Goal: Task Accomplishment & Management: Complete application form

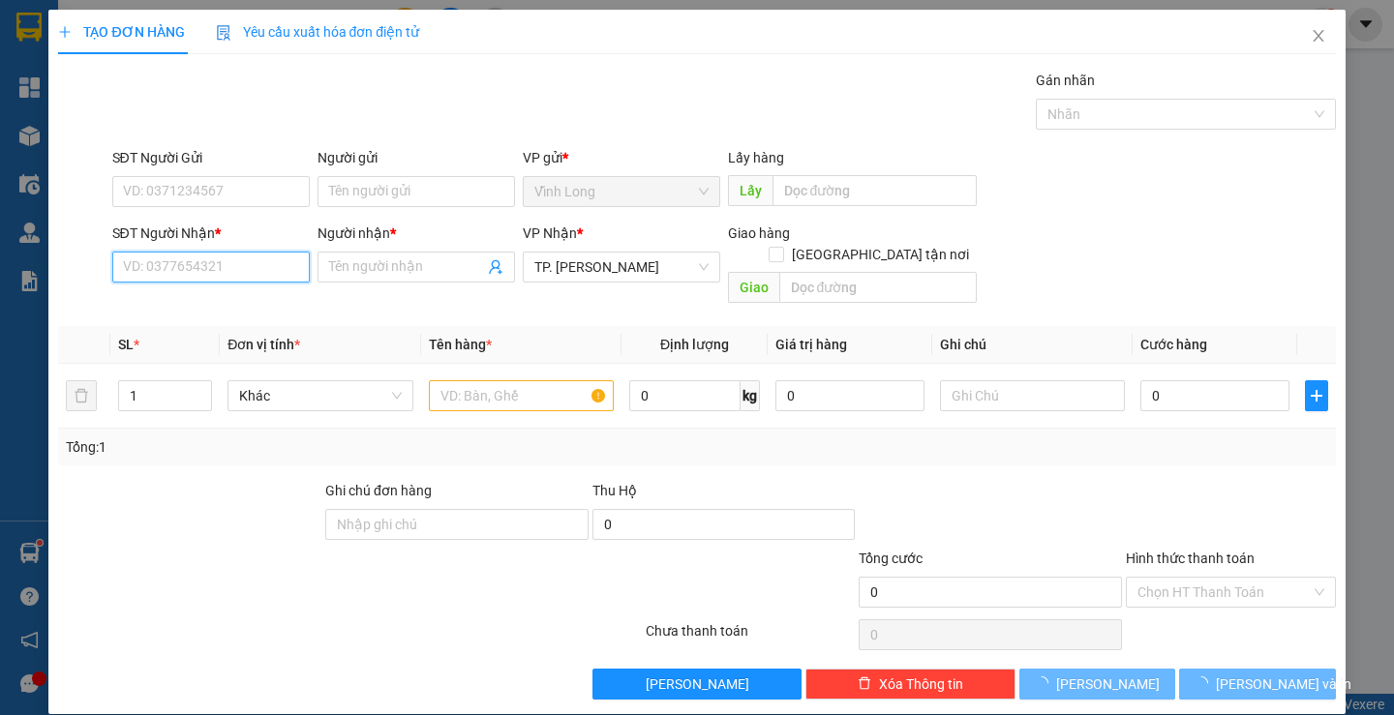
click at [279, 266] on input "SĐT Người Nhận *" at bounding box center [210, 267] width 197 height 31
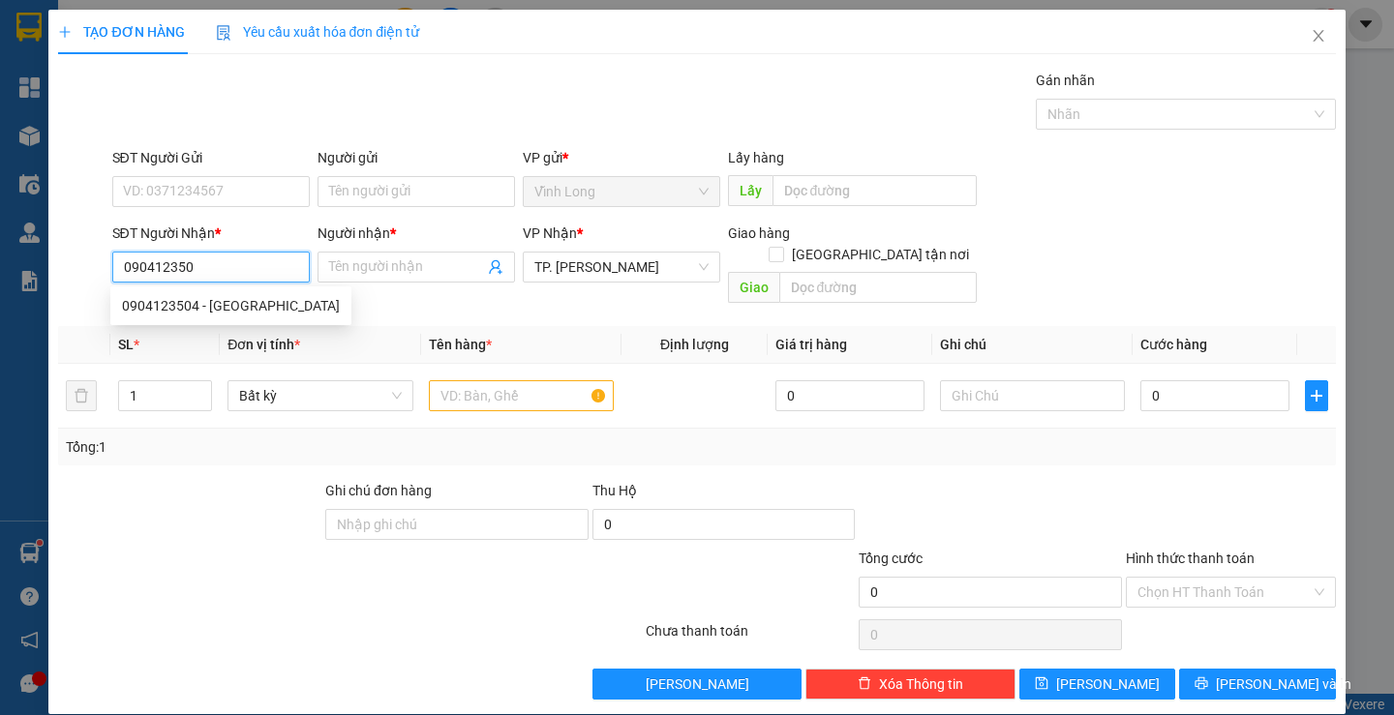
type input "0904123504"
click at [244, 311] on div "0904123504 - [GEOGRAPHIC_DATA]" at bounding box center [231, 305] width 218 height 21
type input "[PERSON_NAME]"
type input "0904123504"
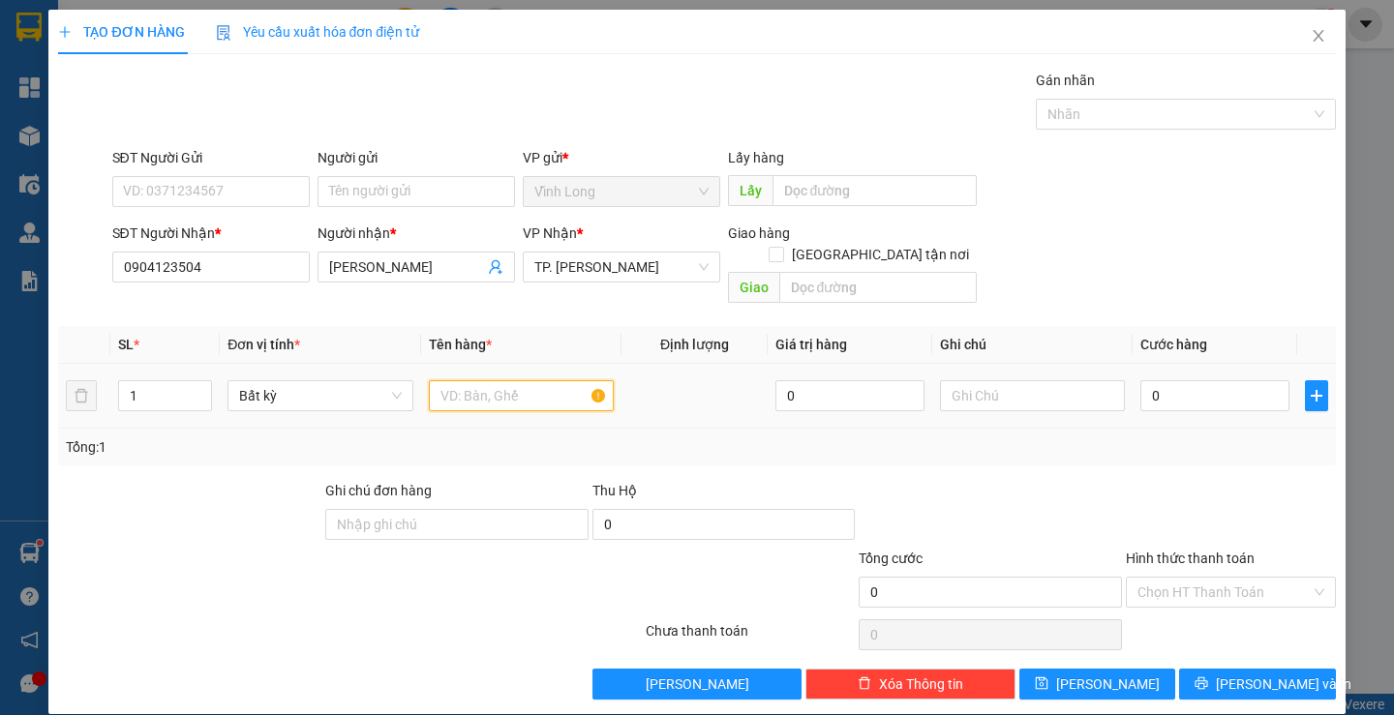
click at [473, 389] on input "text" at bounding box center [521, 395] width 185 height 31
type input "HỘP"
click at [993, 380] on input "text" at bounding box center [1032, 395] width 185 height 31
type input "H"
click at [1170, 384] on input "0" at bounding box center [1214, 395] width 149 height 31
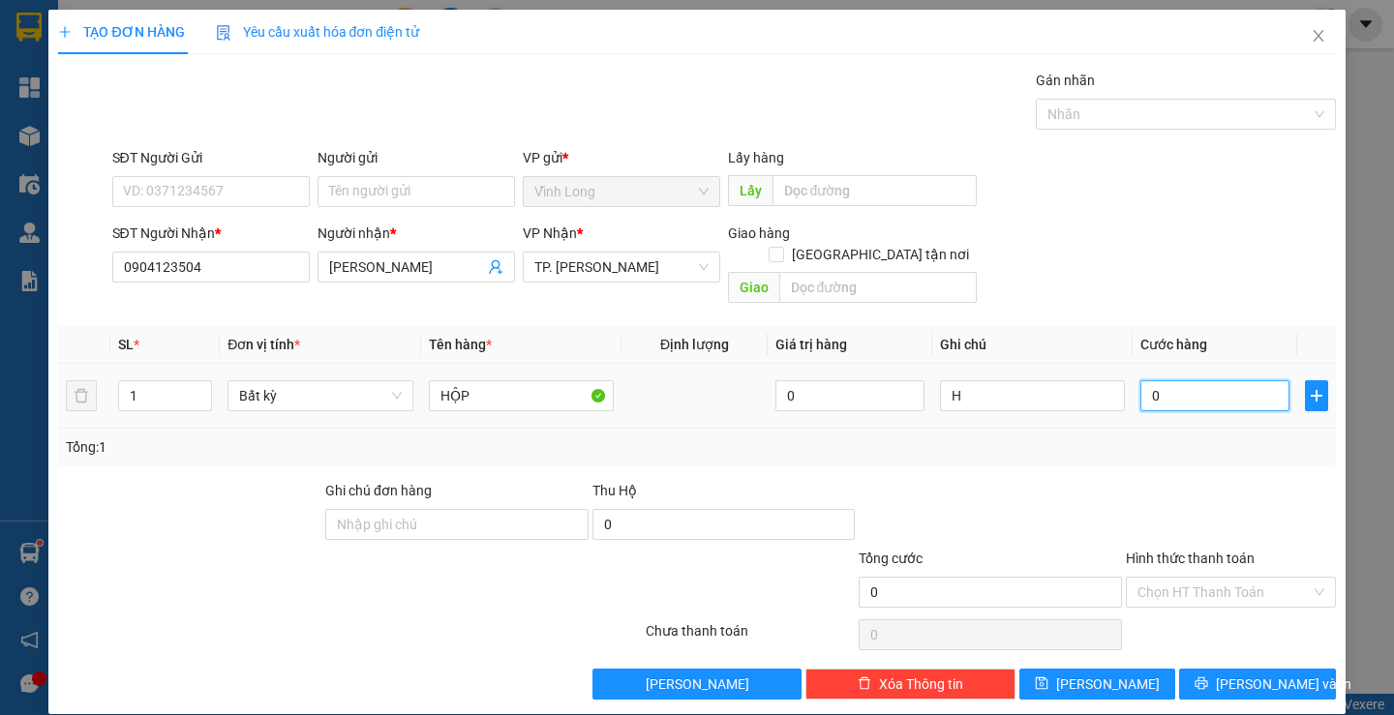
type input "2"
type input "20"
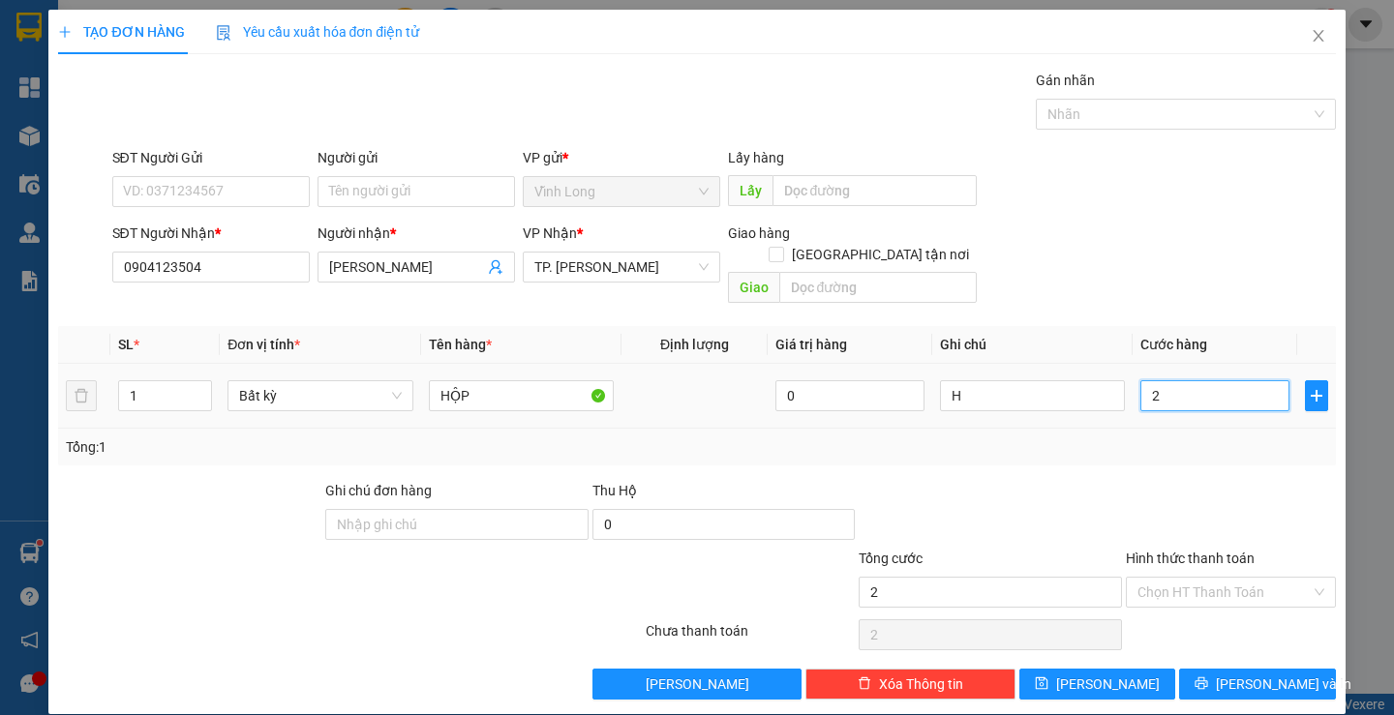
type input "20"
type input "20.000"
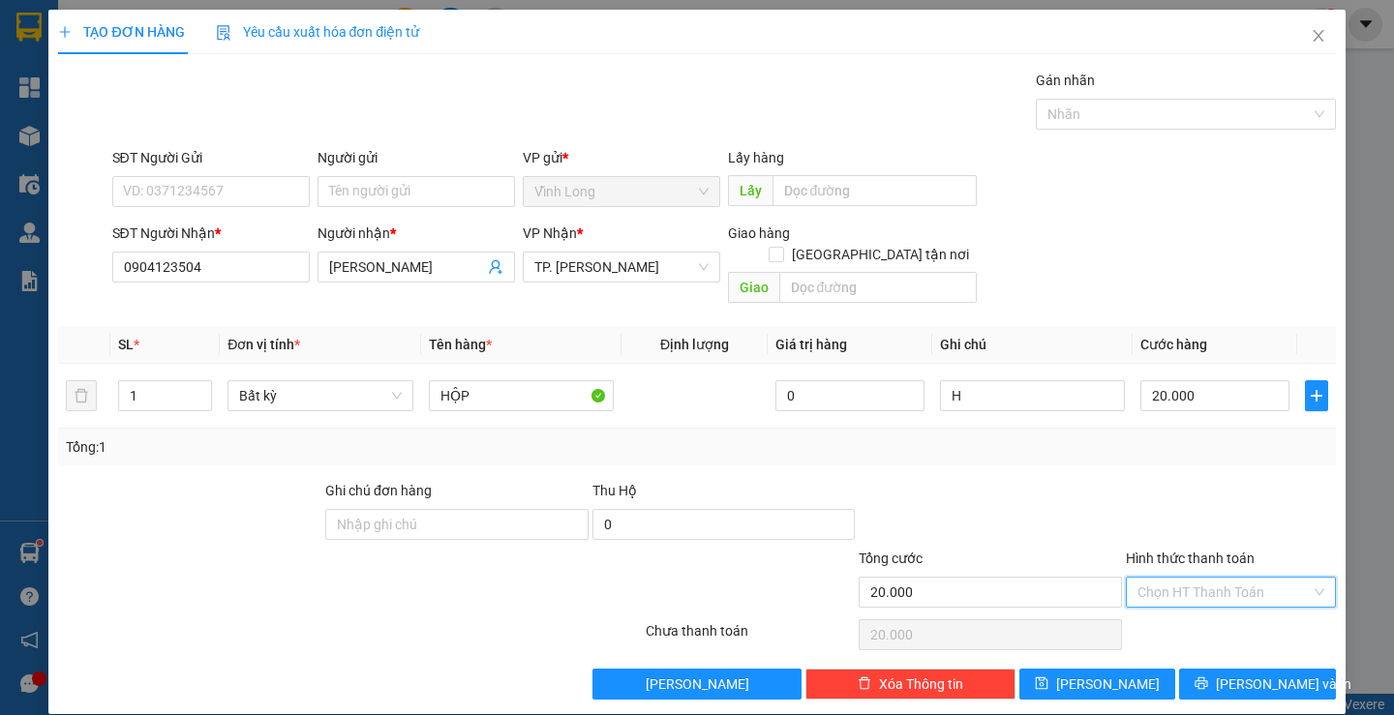
click at [1189, 578] on input "Hình thức thanh toán" at bounding box center [1223, 592] width 173 height 29
click at [1186, 609] on div "Tại văn phòng" at bounding box center [1219, 609] width 184 height 21
type input "0"
click at [1219, 674] on button "[PERSON_NAME] và In" at bounding box center [1257, 684] width 156 height 31
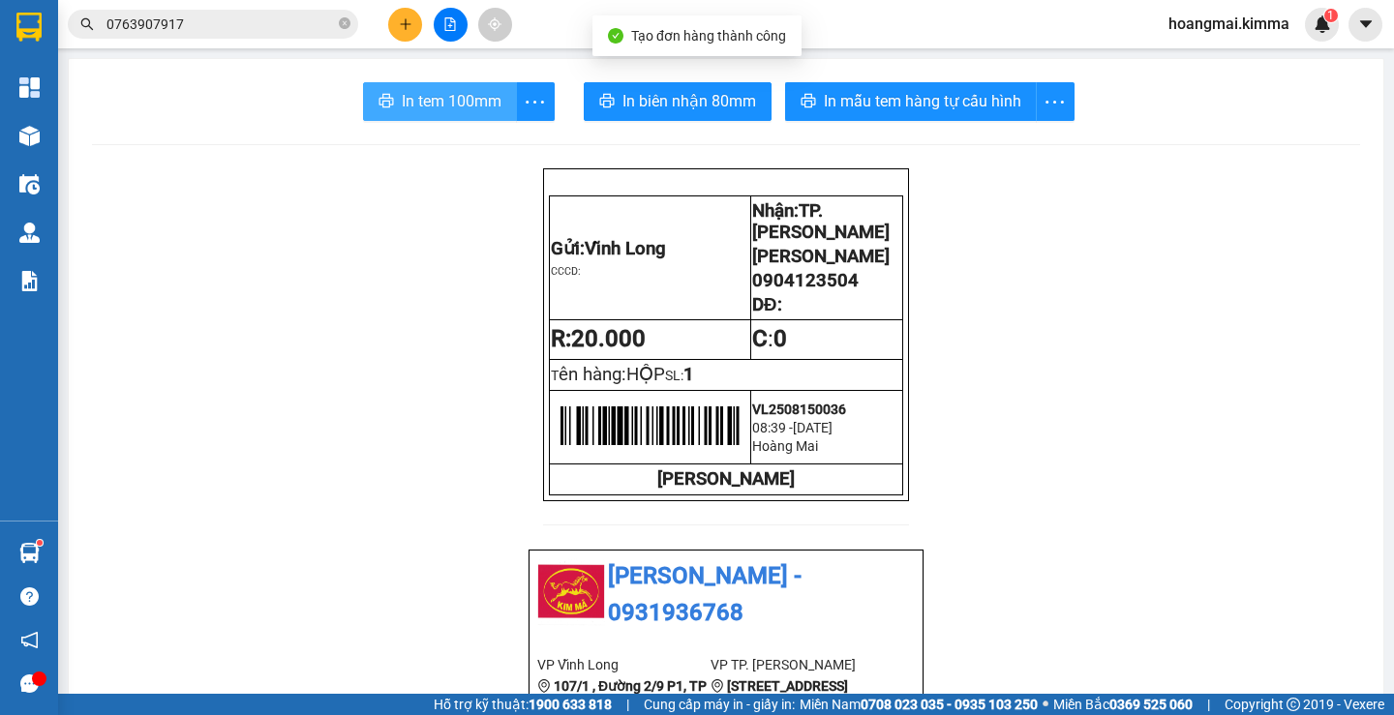
click at [393, 94] on button "In tem 100mm" at bounding box center [440, 101] width 154 height 39
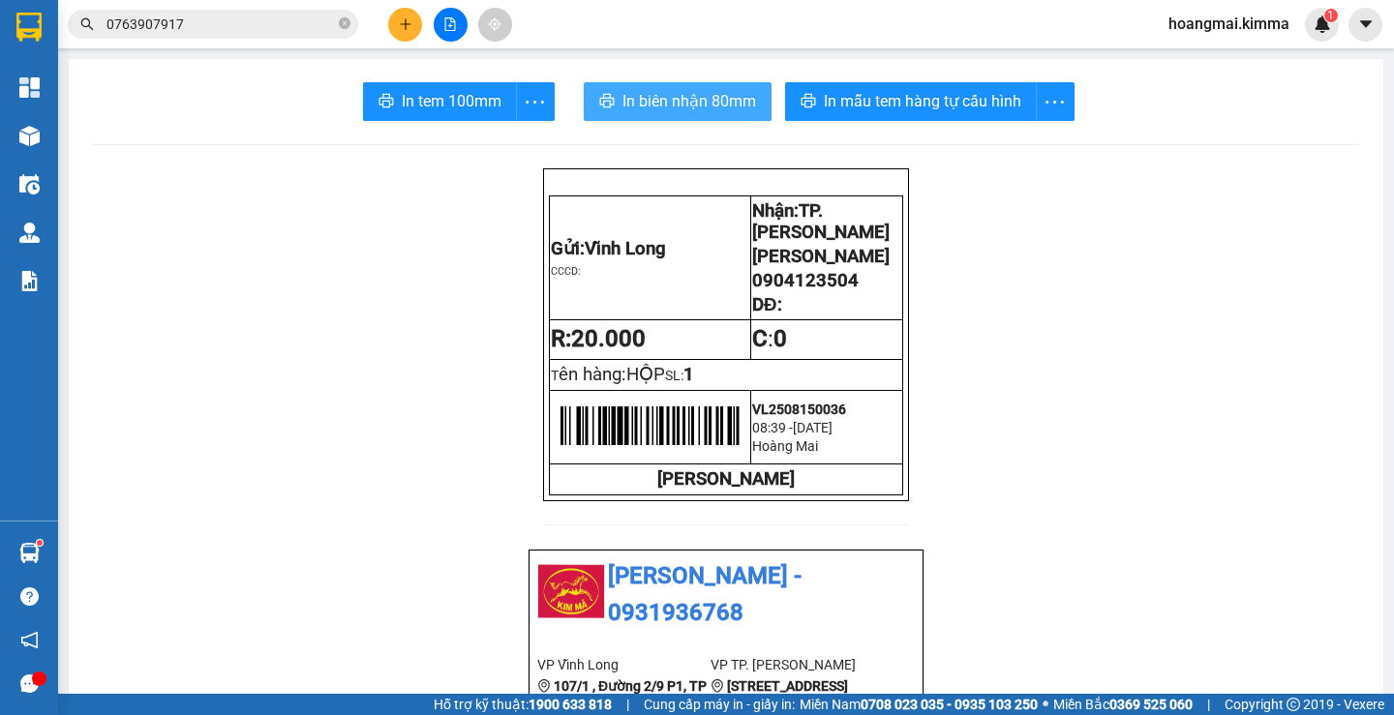
click at [671, 92] on span "In biên nhận 80mm" at bounding box center [689, 101] width 134 height 24
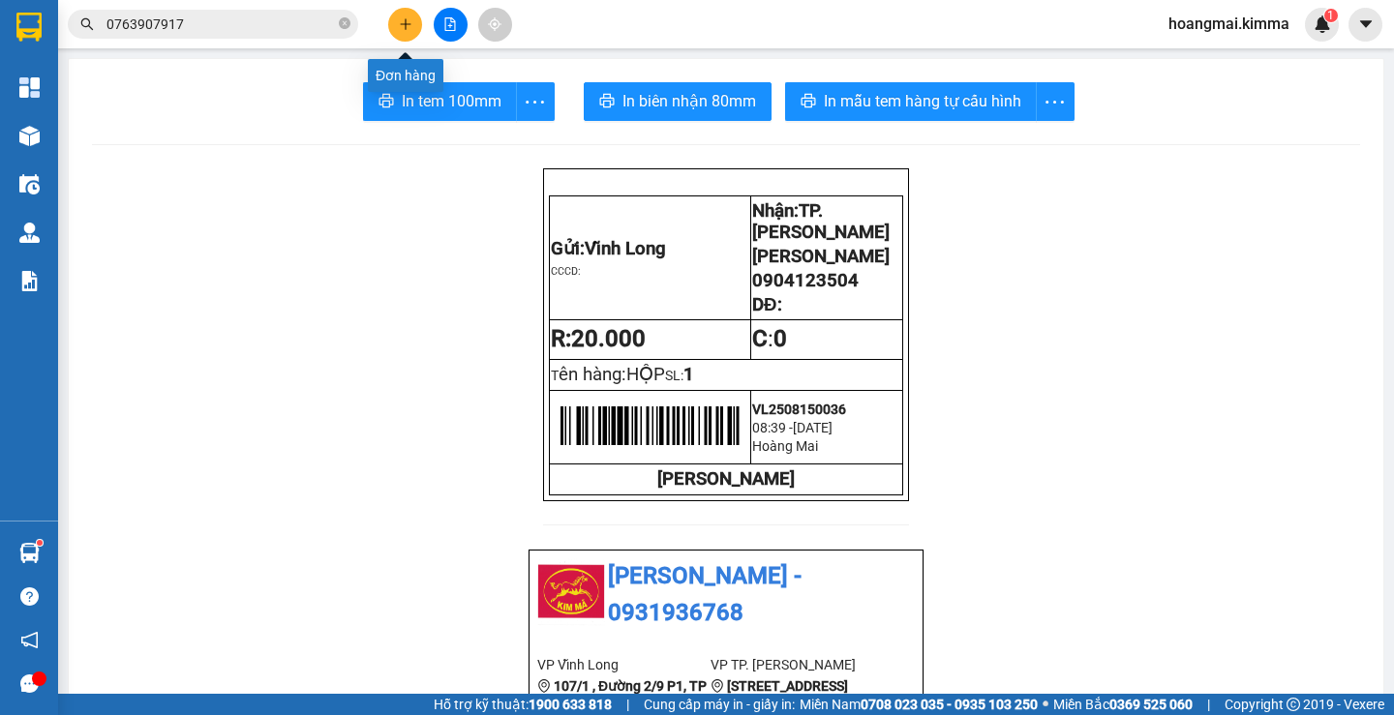
click at [400, 24] on icon "plus" at bounding box center [406, 24] width 14 height 14
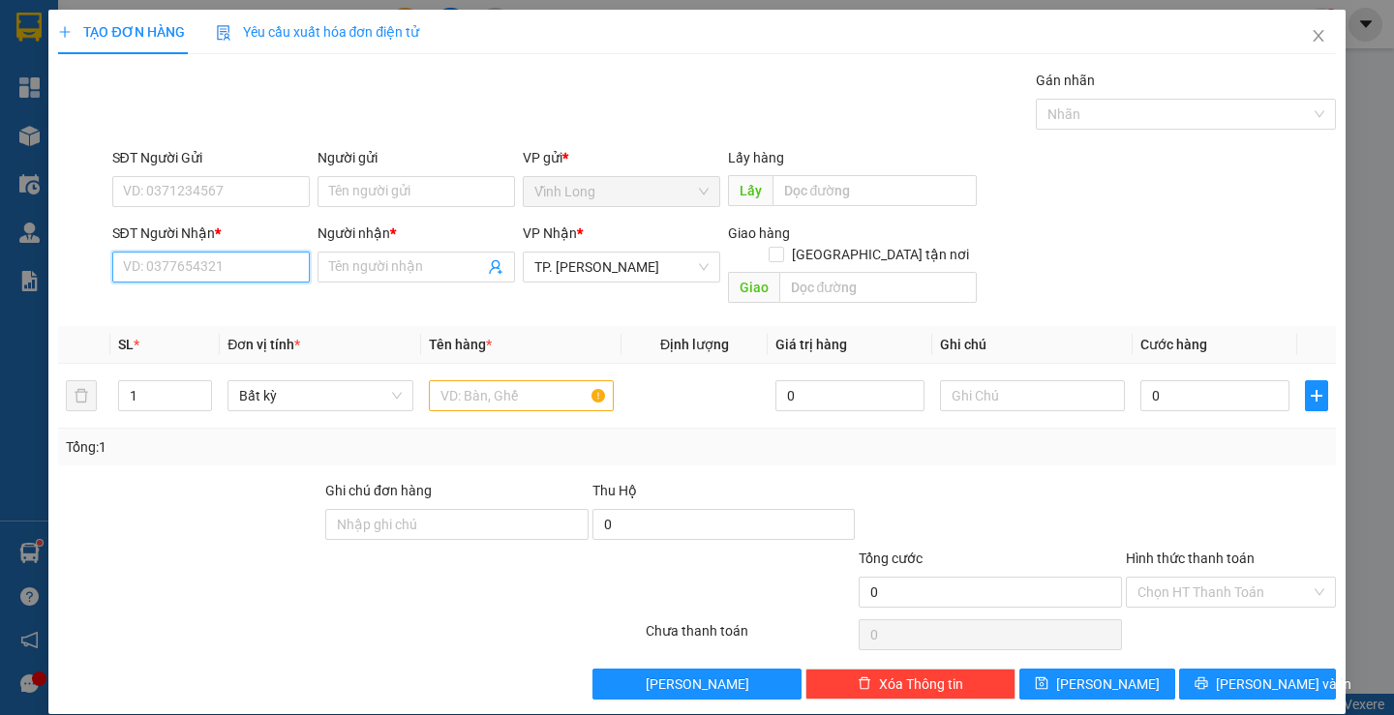
click at [244, 267] on input "SĐT Người Nhận *" at bounding box center [210, 267] width 197 height 31
type input "0939900183"
click at [243, 309] on div "0939900183 - [PERSON_NAME]" at bounding box center [217, 305] width 191 height 21
type input "[PERSON_NAME]"
type input "0939900183"
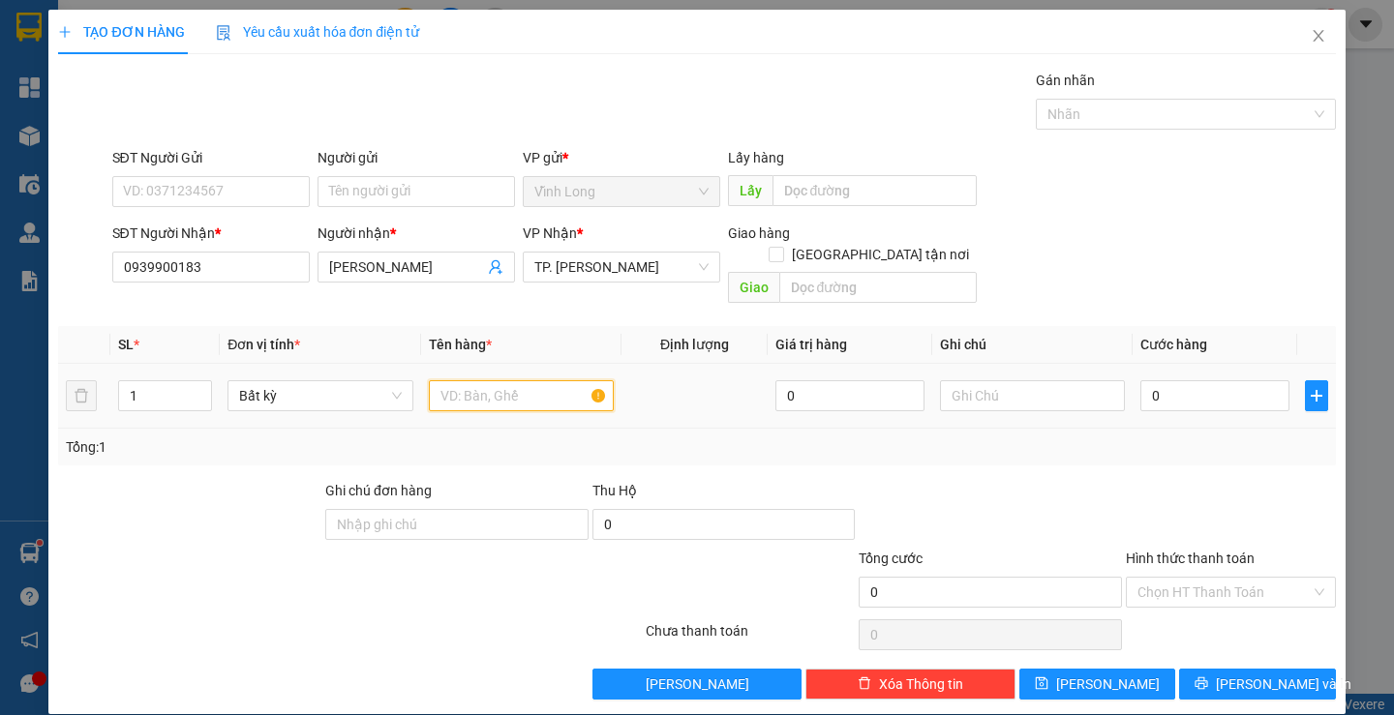
click at [467, 380] on input "text" at bounding box center [521, 395] width 185 height 31
type input "GÓI ĐỒ ĂN"
click at [961, 380] on input "text" at bounding box center [1032, 395] width 185 height 31
type input "H"
click at [1251, 385] on input "0" at bounding box center [1214, 395] width 149 height 31
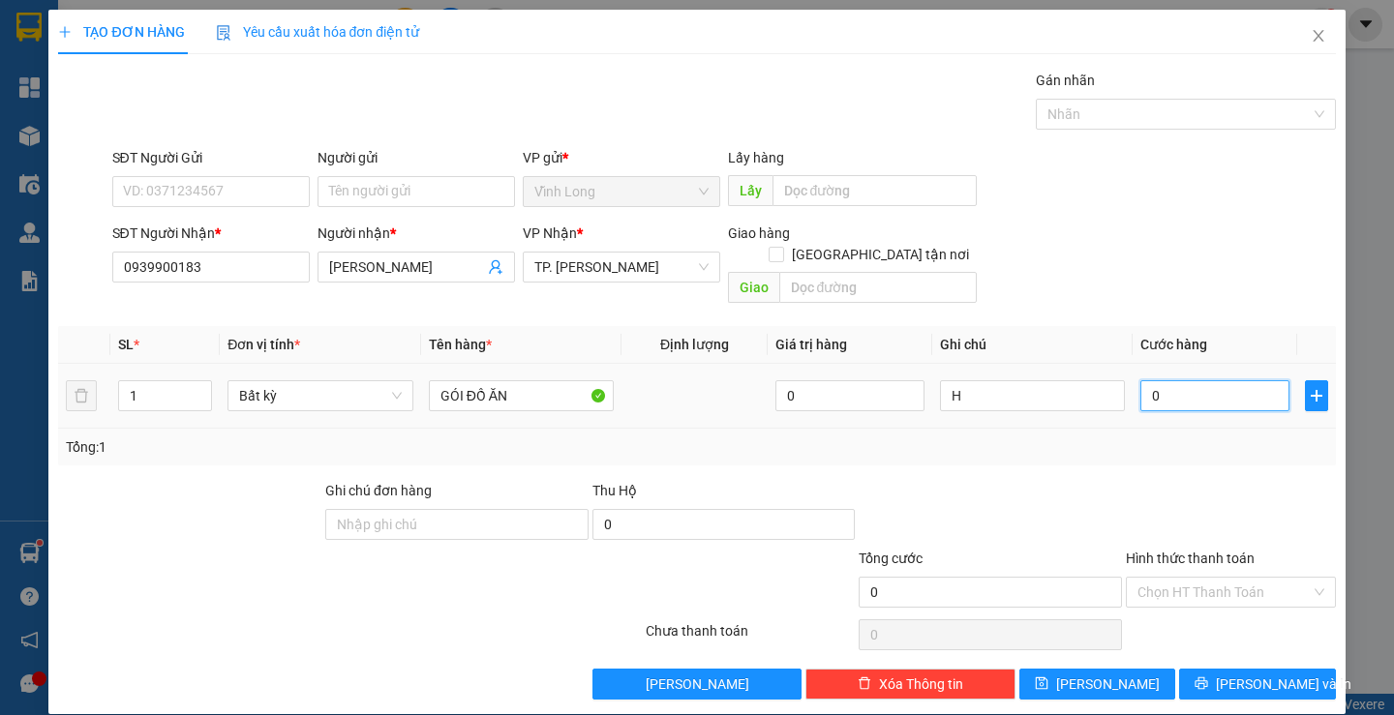
type input "2"
type input "20"
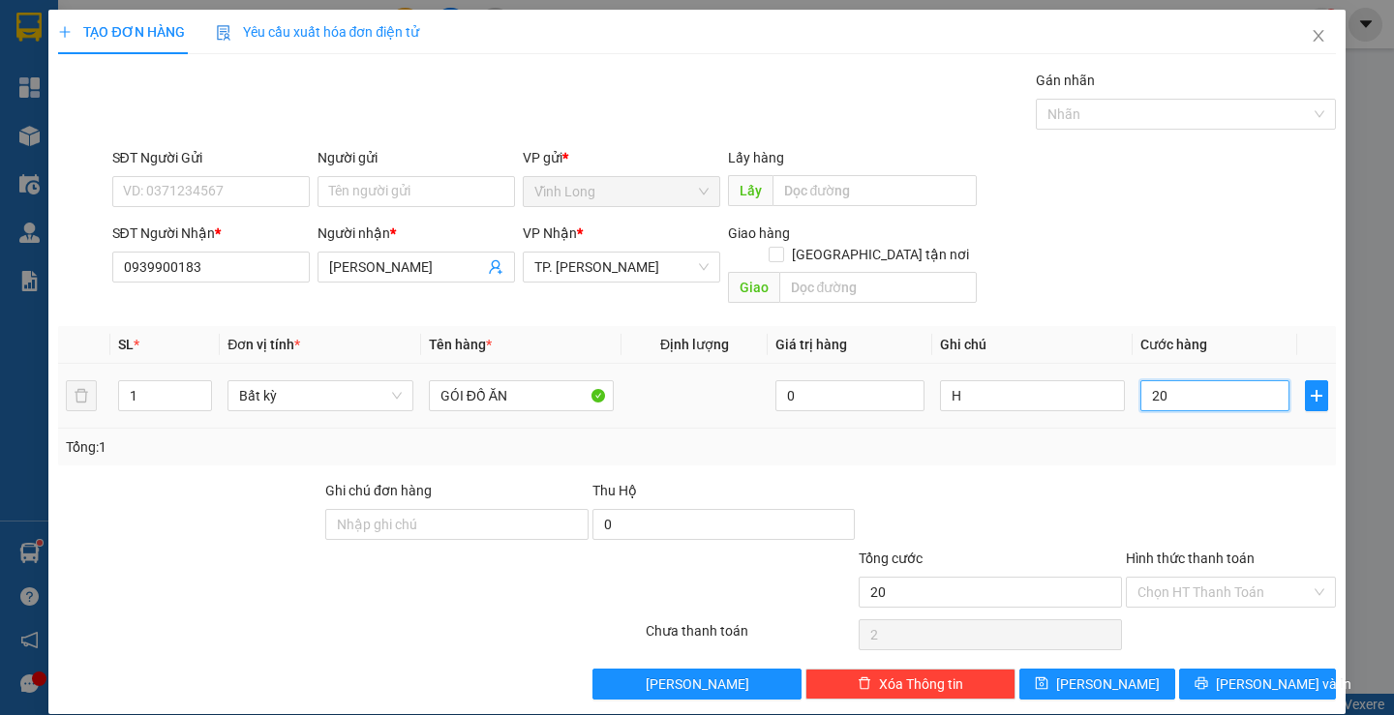
type input "20"
type input "20.000"
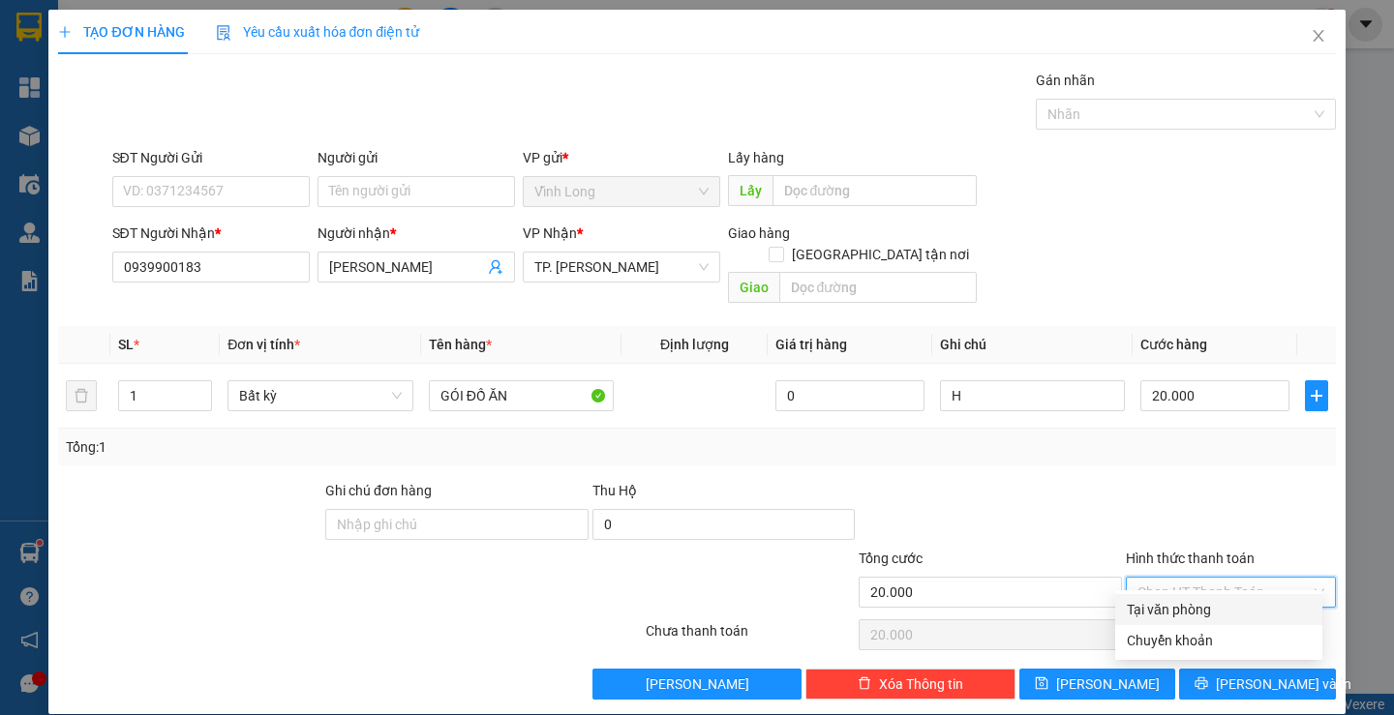
click at [1177, 578] on input "Hình thức thanh toán" at bounding box center [1223, 592] width 173 height 29
click at [1172, 606] on div "Tại văn phòng" at bounding box center [1219, 609] width 184 height 21
type input "0"
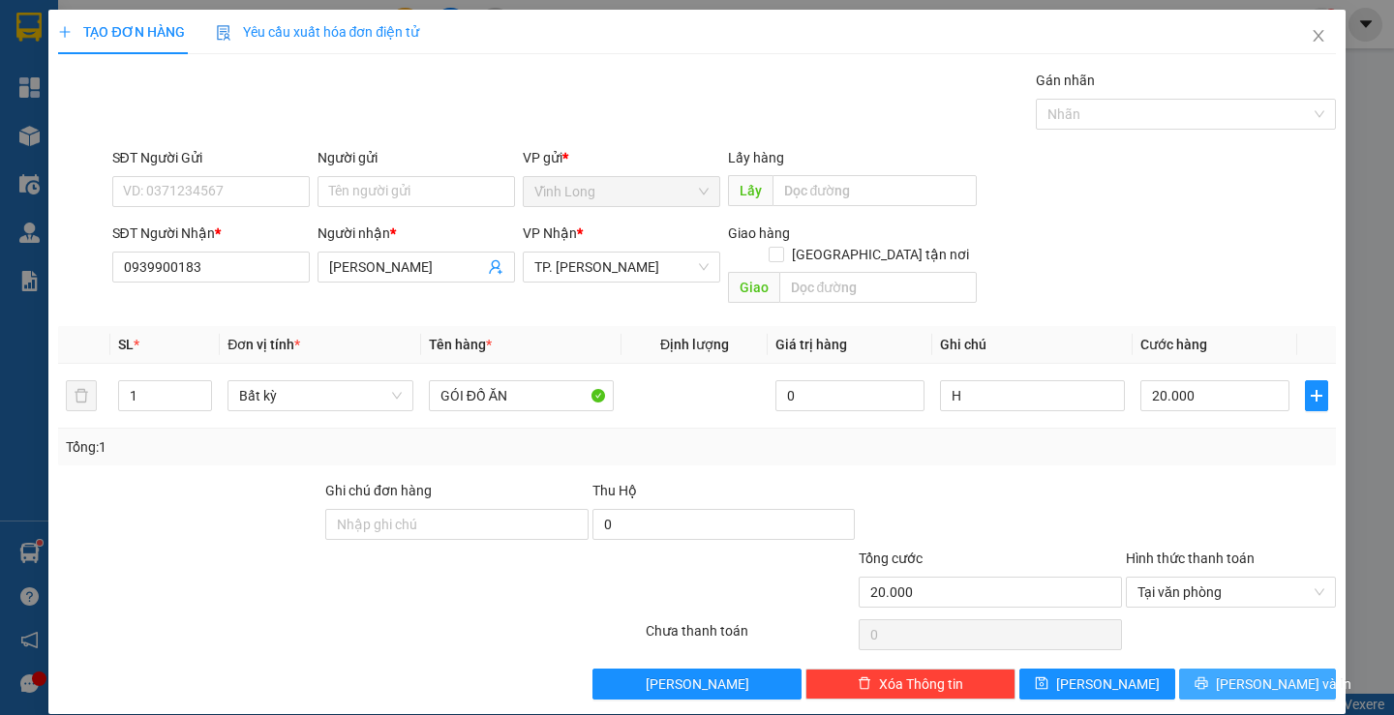
click at [1225, 669] on button "[PERSON_NAME] và In" at bounding box center [1257, 684] width 156 height 31
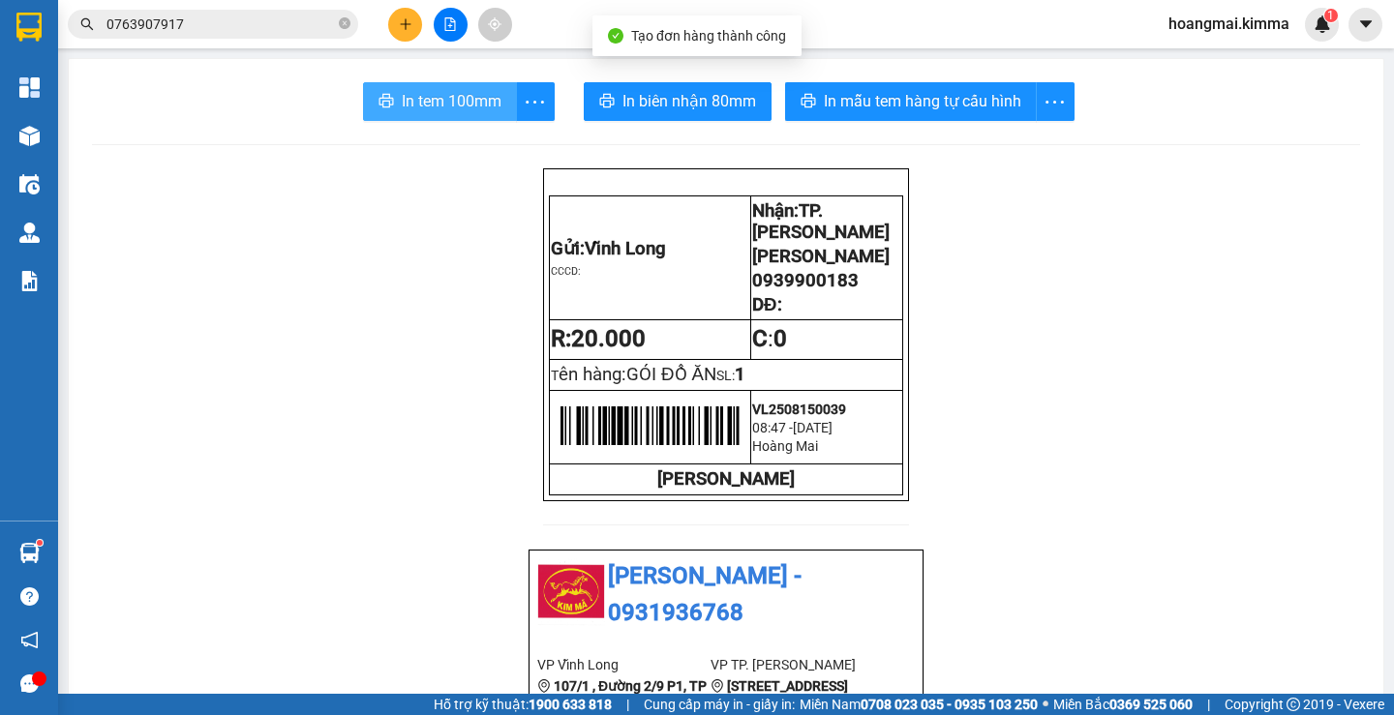
click at [427, 114] on button "In tem 100mm" at bounding box center [440, 101] width 154 height 39
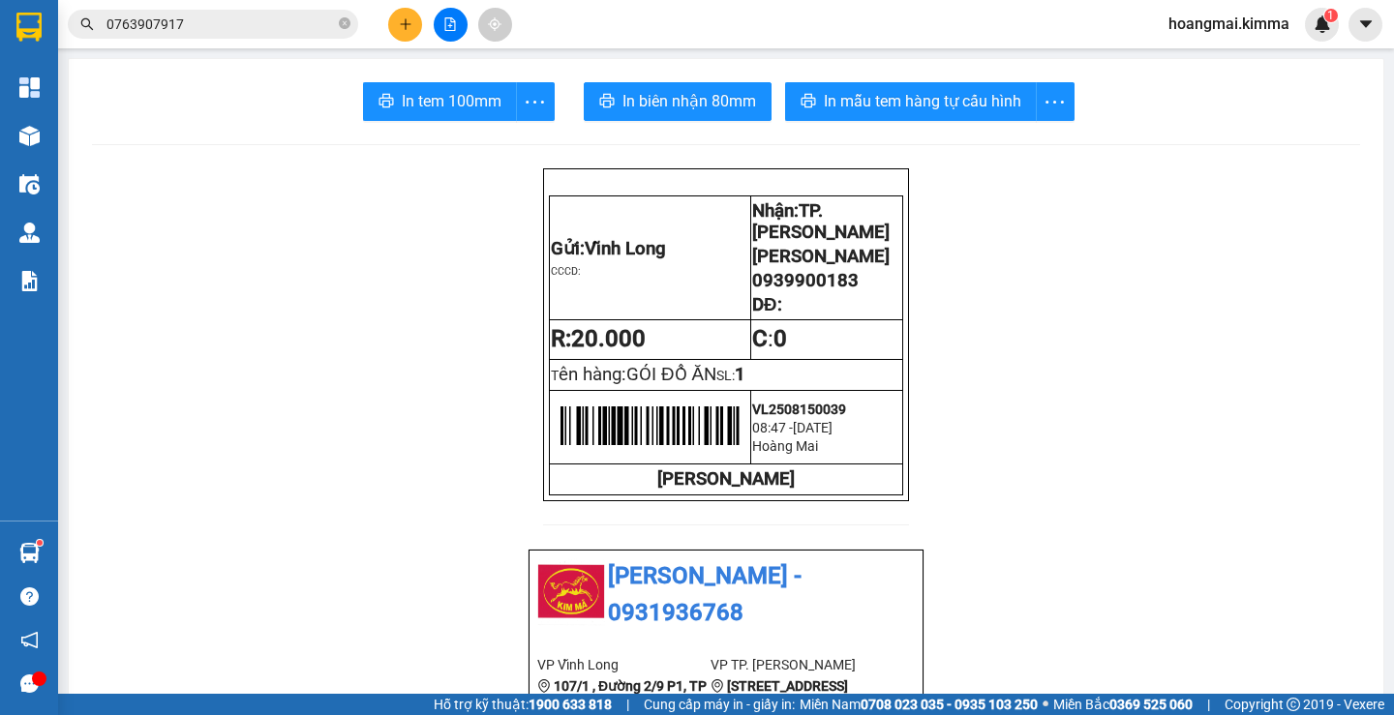
click at [397, 30] on button at bounding box center [405, 25] width 34 height 34
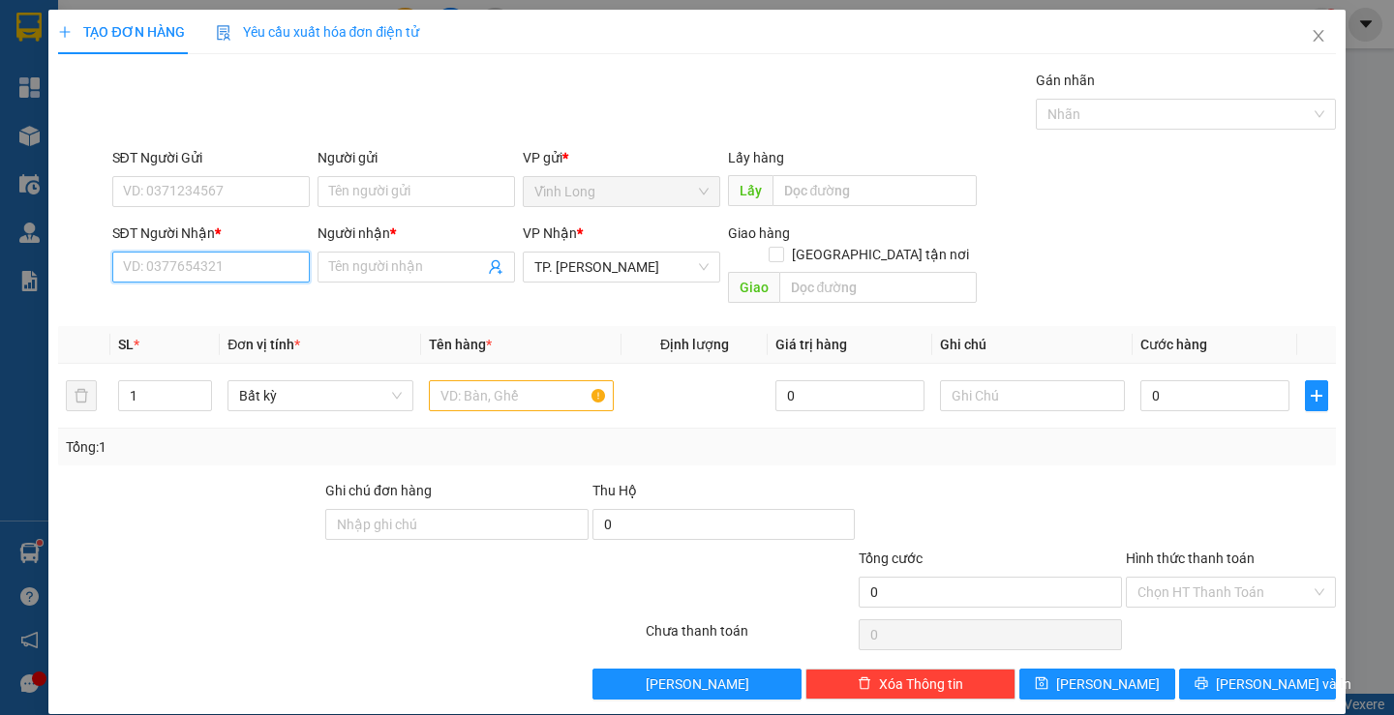
click at [196, 274] on input "SĐT Người Nhận *" at bounding box center [210, 267] width 197 height 31
type input "0778828168"
click at [226, 300] on div "0778828168 - MINH" at bounding box center [208, 305] width 172 height 21
type input "MINH"
type input "0778828168"
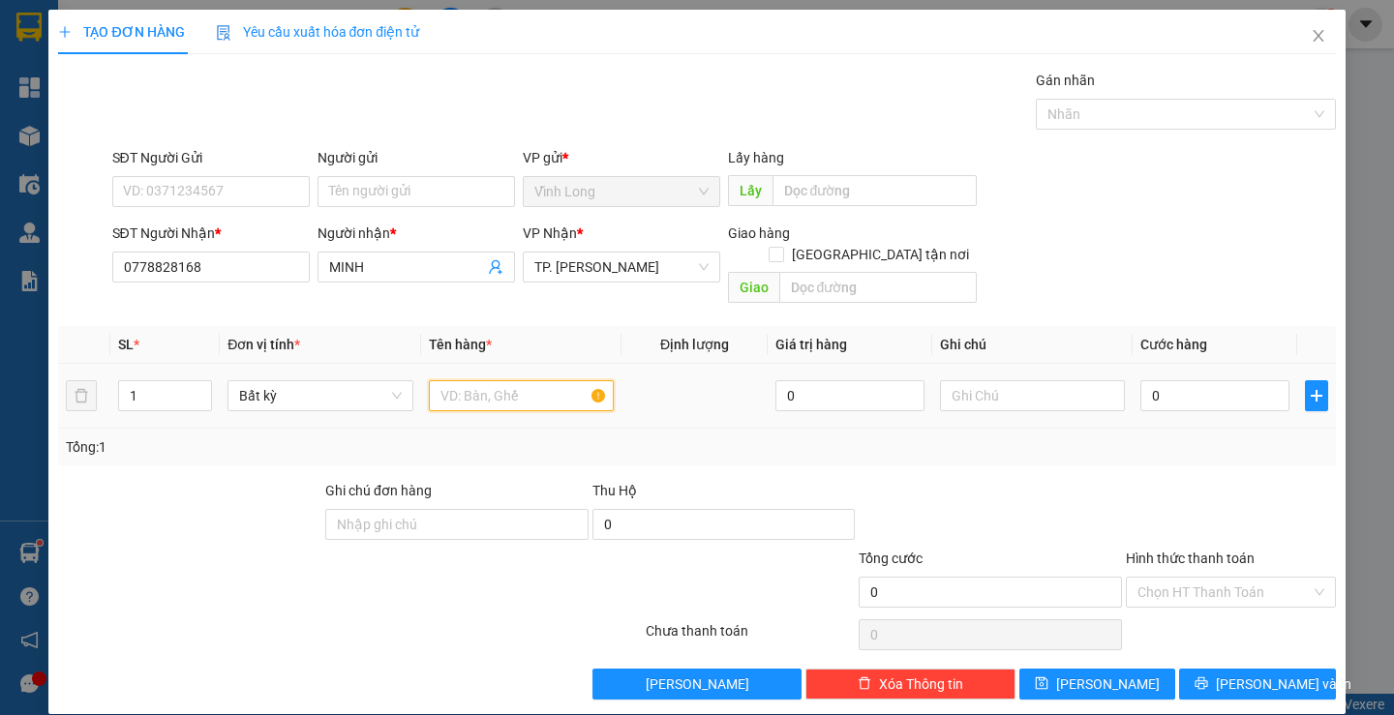
click at [545, 384] on input "text" at bounding box center [521, 395] width 185 height 31
type input "HỒ SƠ"
click at [1061, 380] on input "text" at bounding box center [1032, 395] width 185 height 31
type input "H"
click at [1187, 380] on input "0" at bounding box center [1214, 395] width 149 height 31
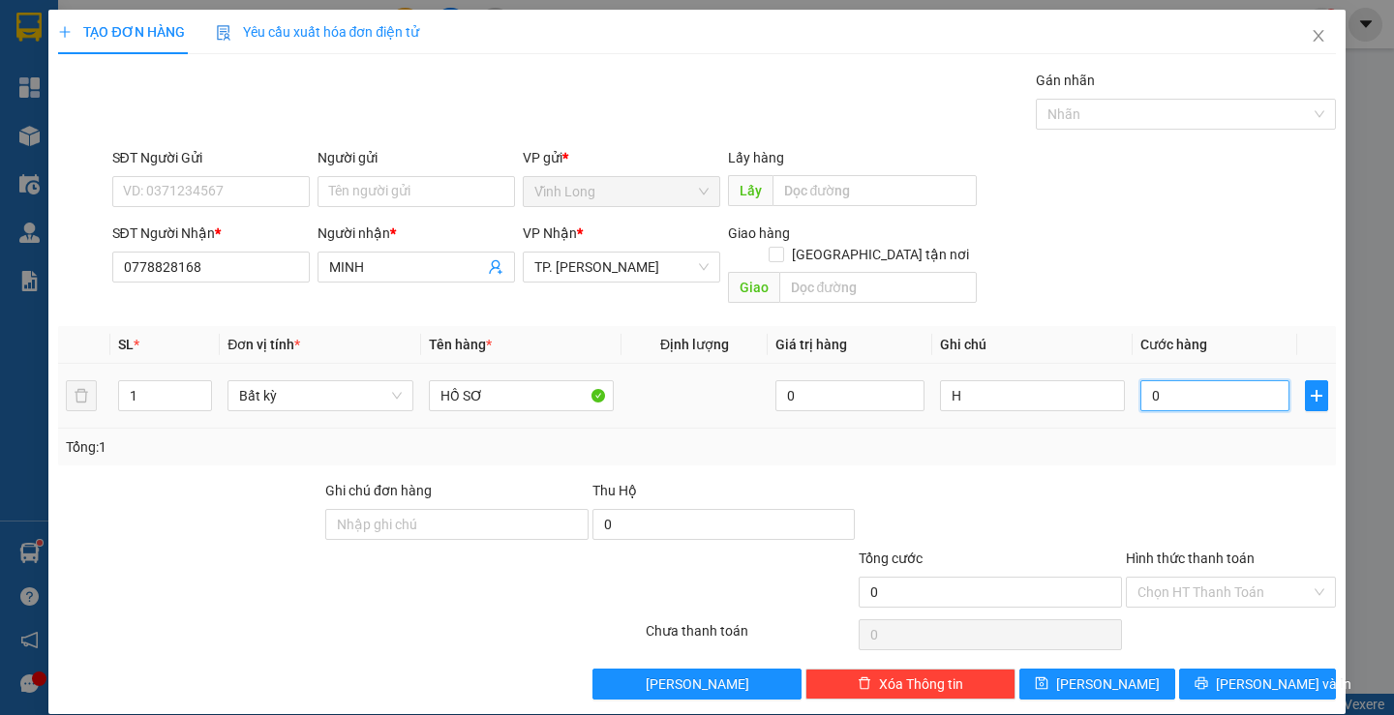
type input "2"
type input "20"
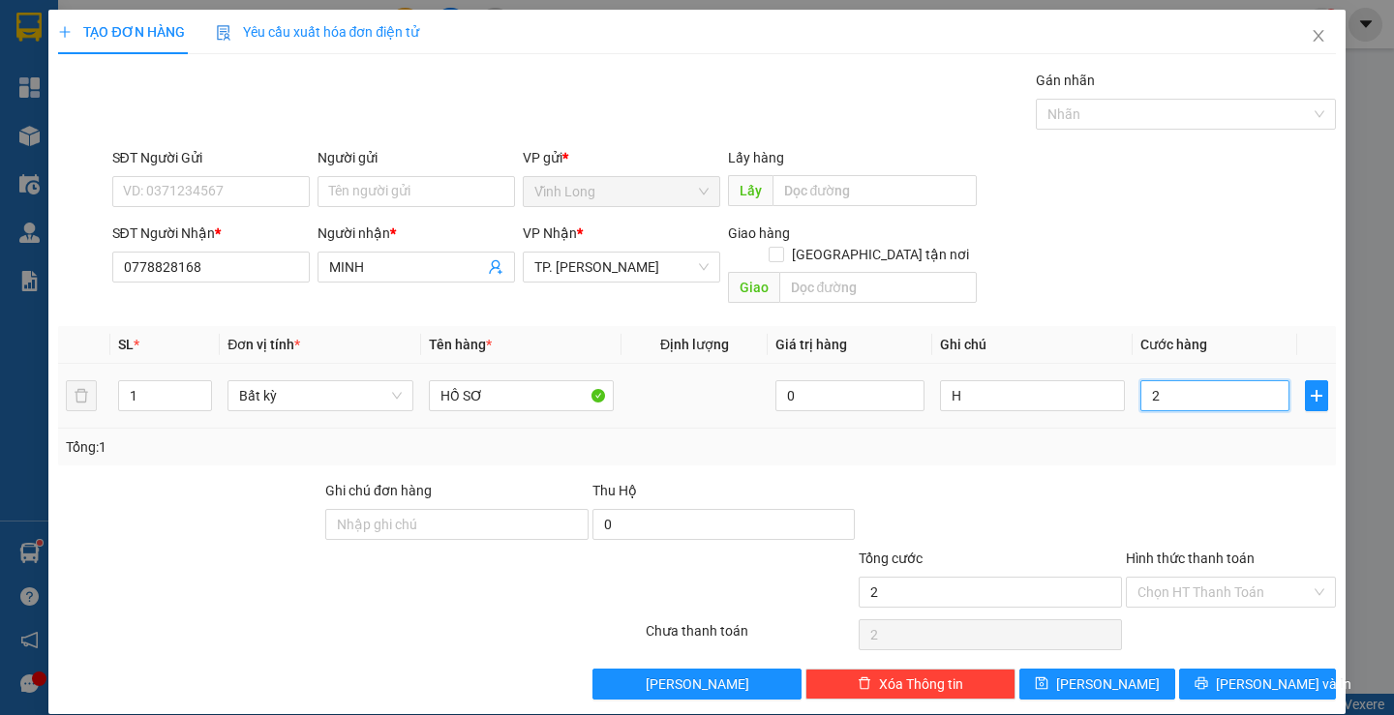
type input "20"
type input "20.000"
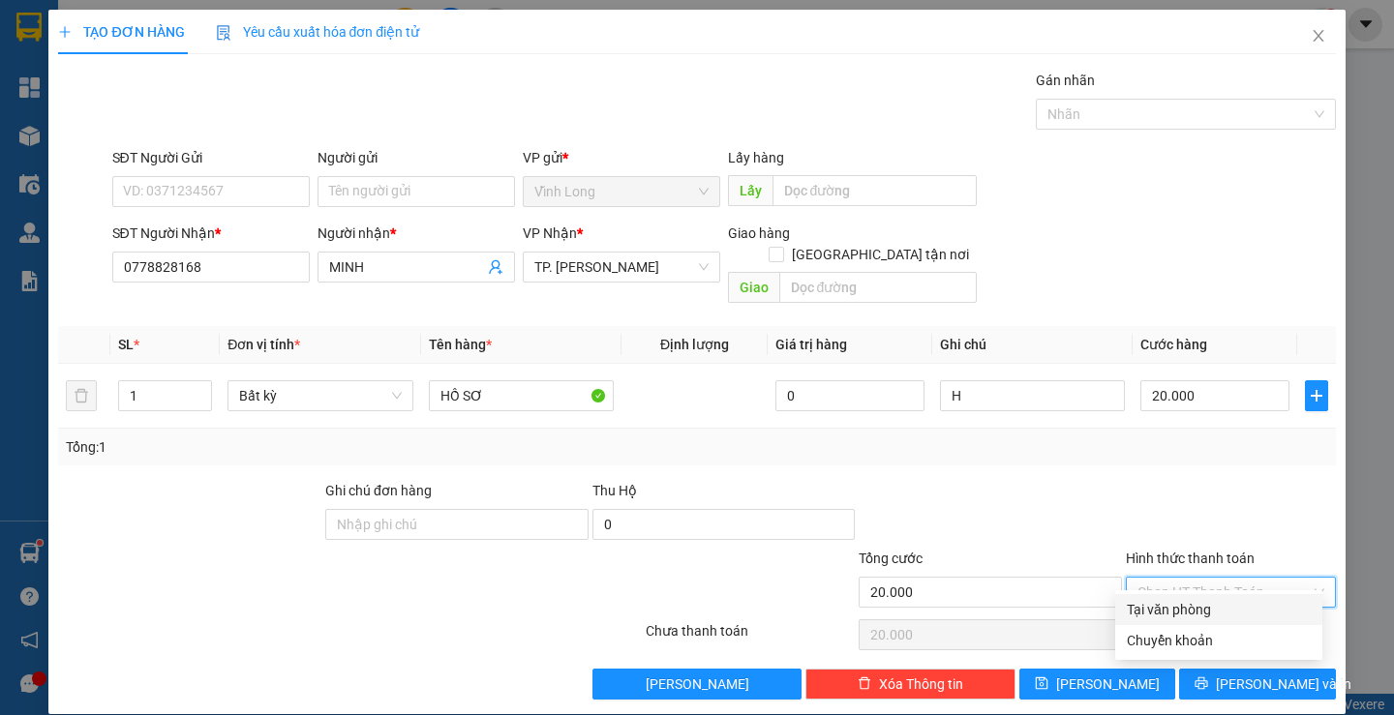
click at [1193, 578] on input "Hình thức thanh toán" at bounding box center [1223, 592] width 173 height 29
click at [1176, 610] on div "Tại văn phòng" at bounding box center [1219, 609] width 184 height 21
type input "0"
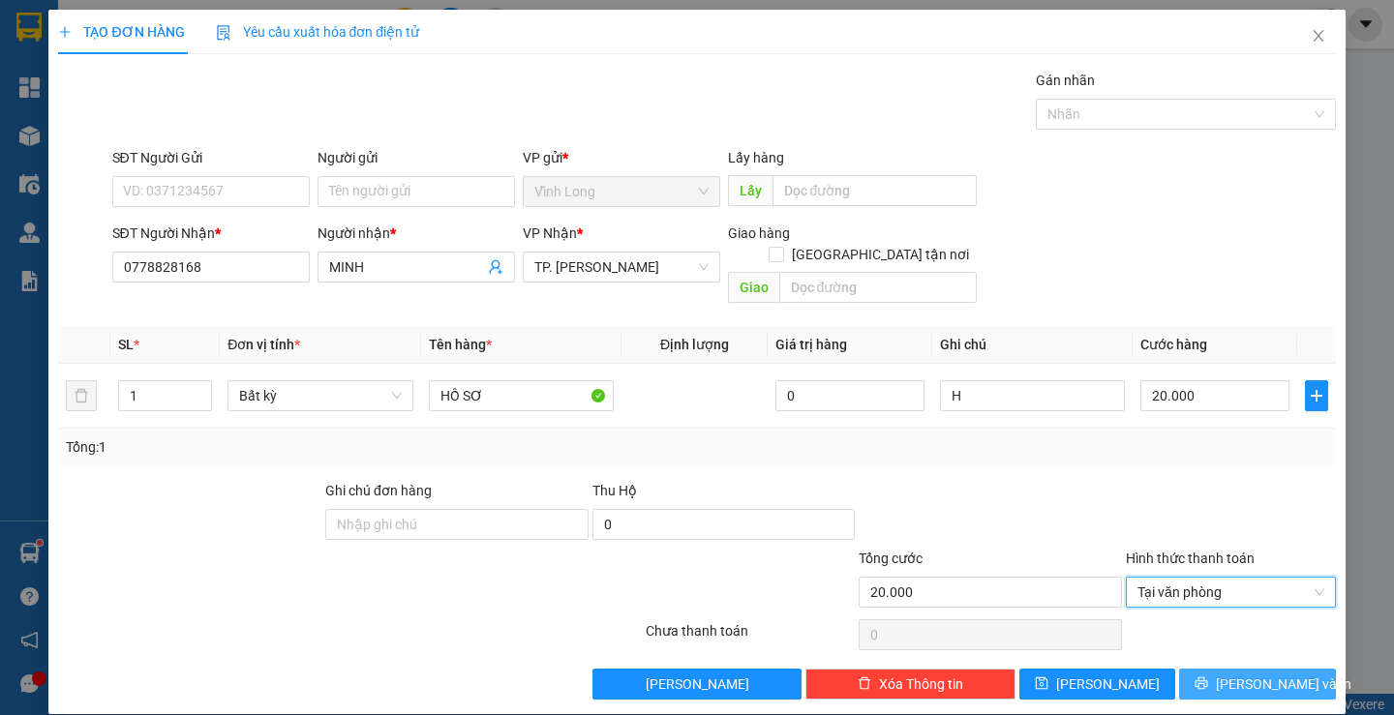
click at [1208, 677] on icon "printer" at bounding box center [1202, 684] width 14 height 14
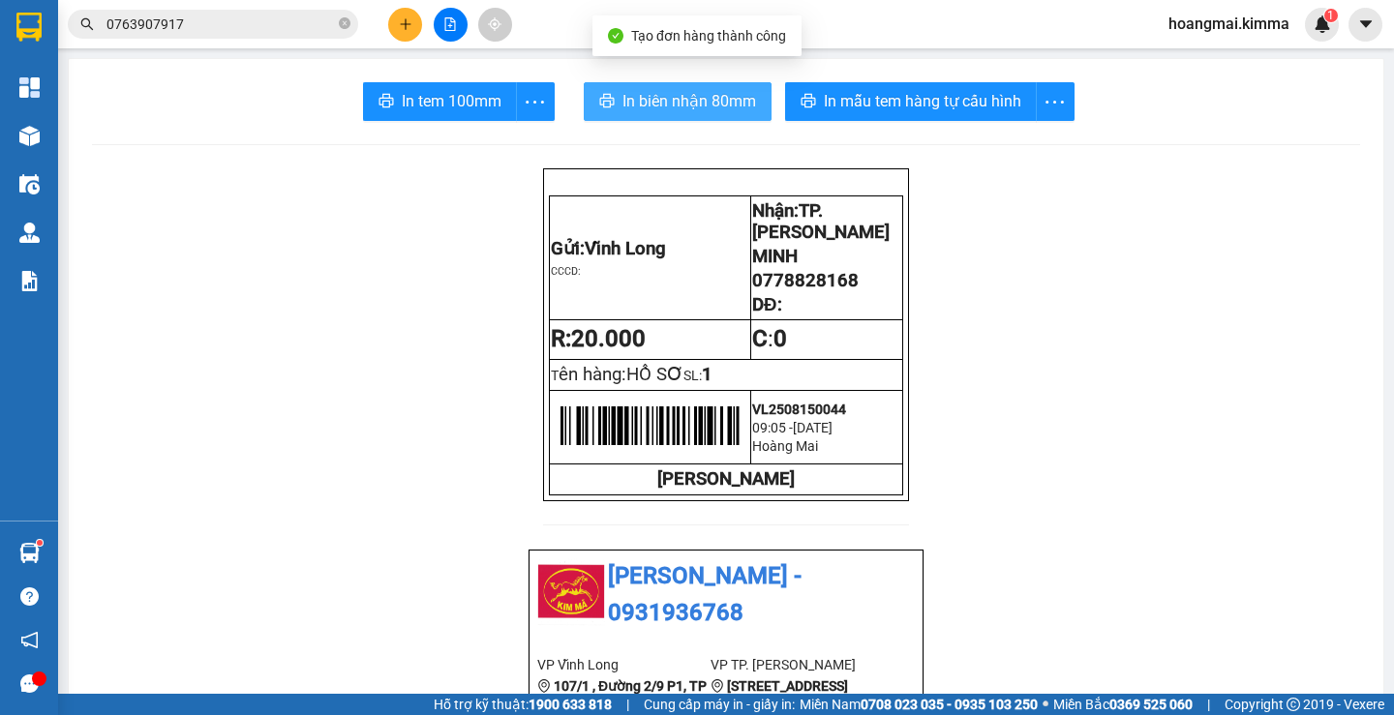
click at [669, 100] on span "In biên nhận 80mm" at bounding box center [689, 101] width 134 height 24
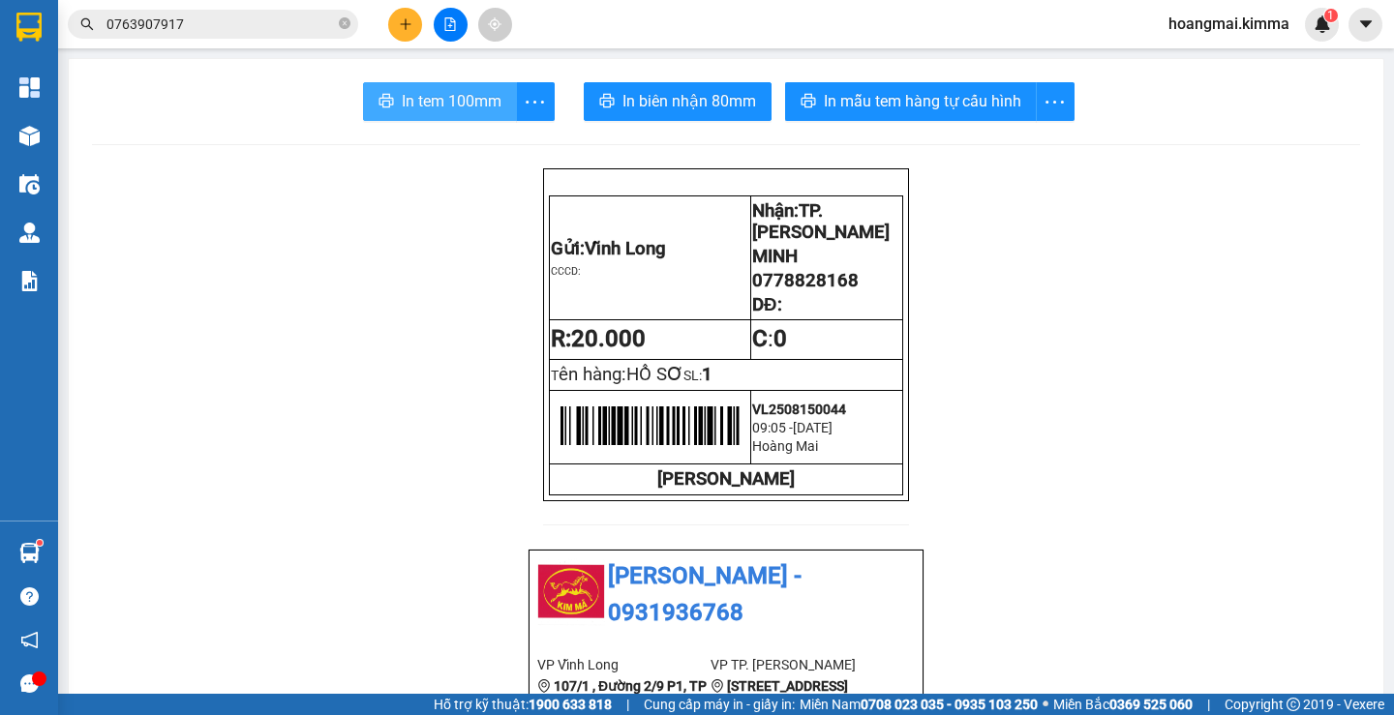
click at [420, 97] on span "In tem 100mm" at bounding box center [452, 101] width 100 height 24
